Goal: Navigation & Orientation: Find specific page/section

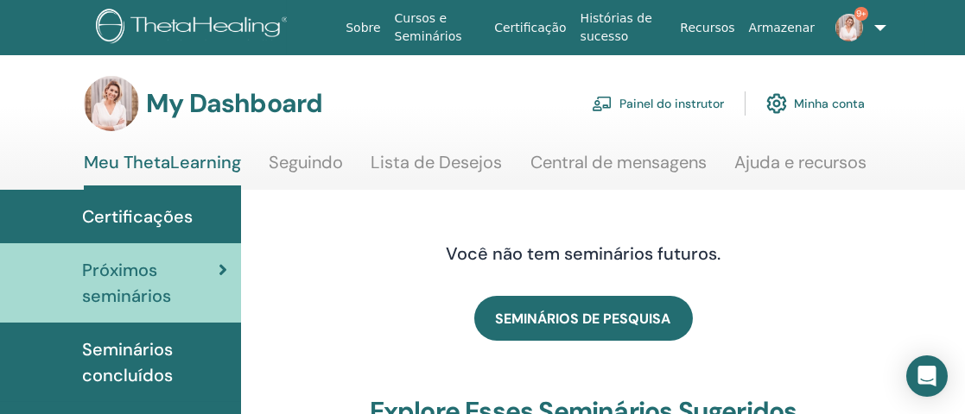
scroll to position [0, 19]
click at [683, 103] on link "Painel do instrutor" at bounding box center [657, 104] width 132 height 38
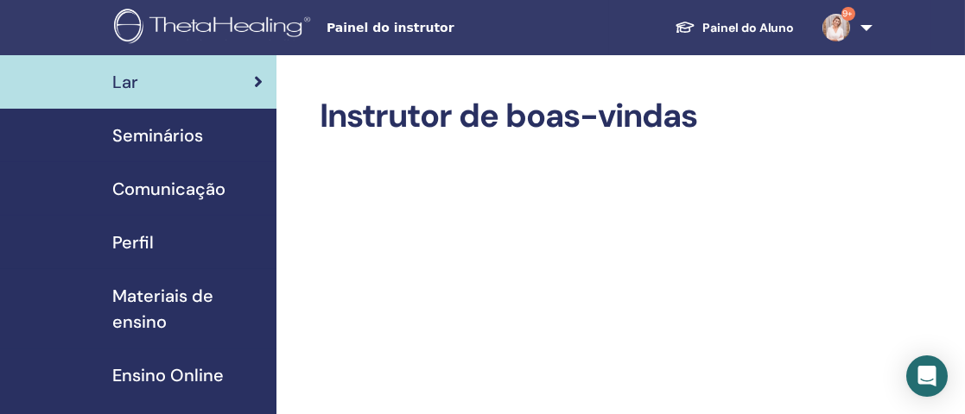
click at [168, 130] on span "Seminários" at bounding box center [157, 136] width 91 height 26
